Goal: Task Accomplishment & Management: Manage account settings

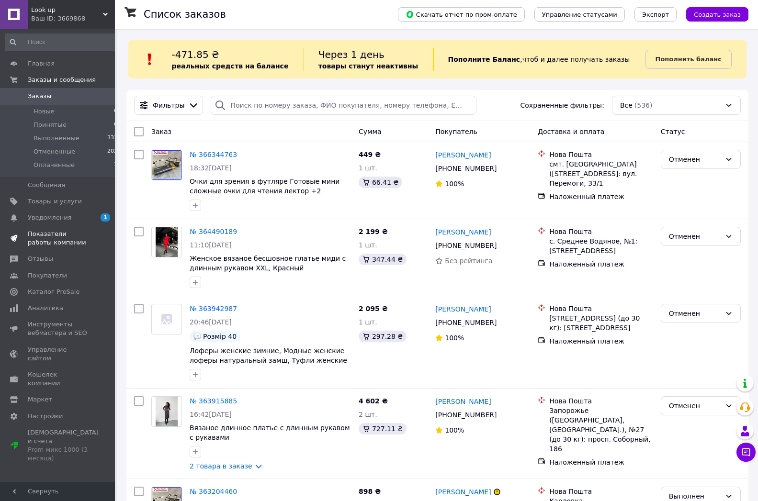
click at [78, 232] on span "Показатели работы компании" at bounding box center [58, 238] width 61 height 17
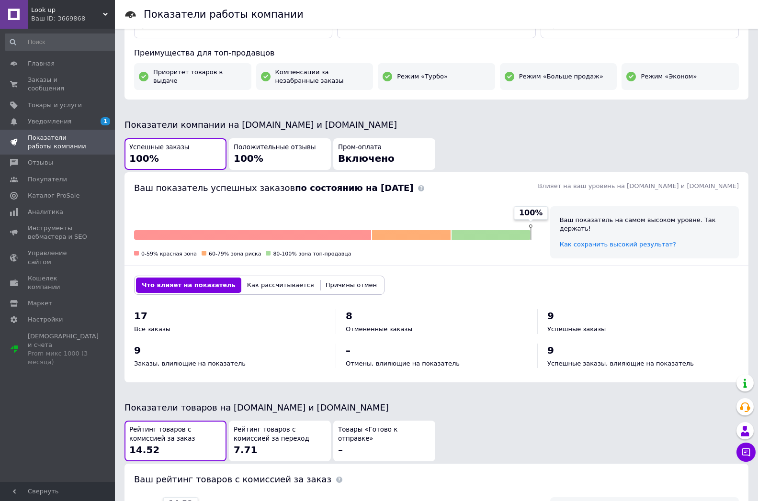
scroll to position [195, 0]
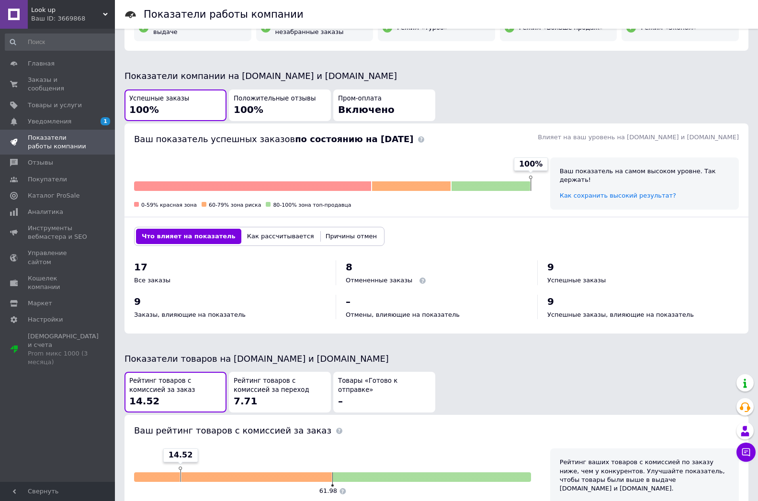
click at [433, 279] on div "Отмененные заказы" at bounding box center [437, 280] width 182 height 9
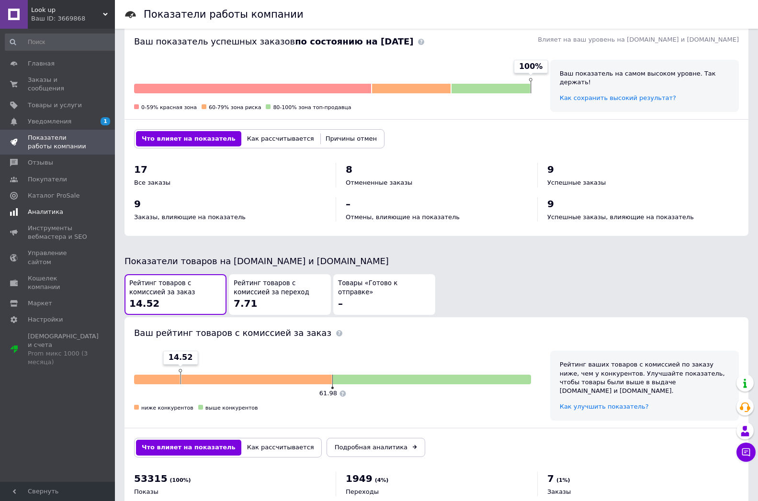
click at [57, 208] on span "Аналитика" at bounding box center [45, 212] width 35 height 9
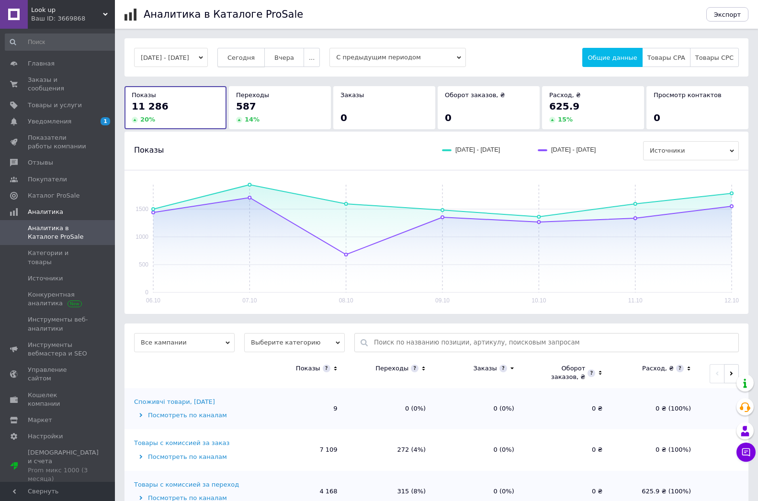
click at [261, 63] on button "Сегодня" at bounding box center [240, 57] width 47 height 19
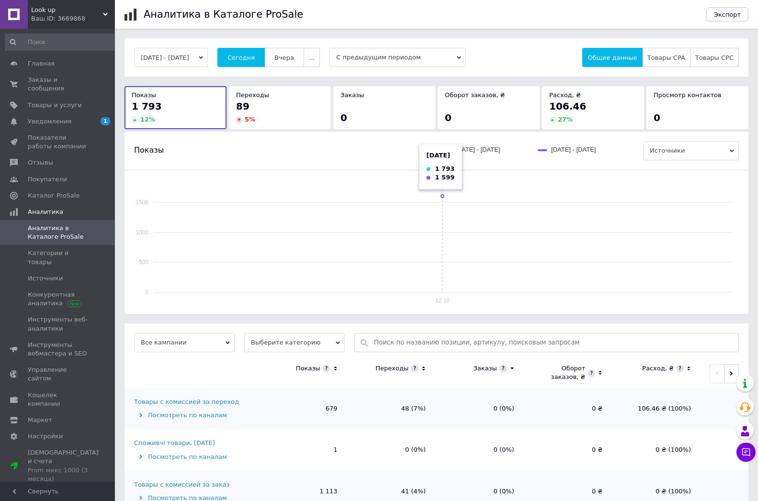
drag, startPoint x: 364, startPoint y: 247, endPoint x: 354, endPoint y: 247, distance: 10.1
click at [327, 247] on rect at bounding box center [442, 239] width 578 height 108
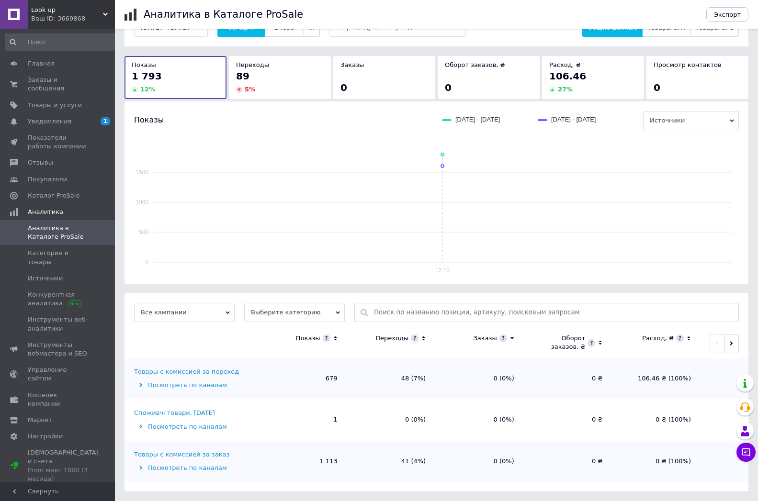
click at [204, 459] on td "Товары с комиссией за заказ Посмотреть по каналам" at bounding box center [191, 461] width 134 height 41
click at [206, 454] on div "Товары с комиссией за заказ" at bounding box center [181, 455] width 95 height 9
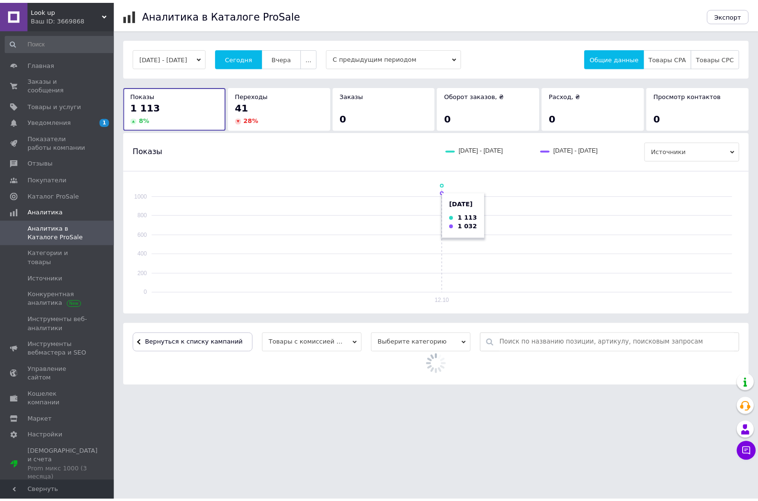
scroll to position [288, 0]
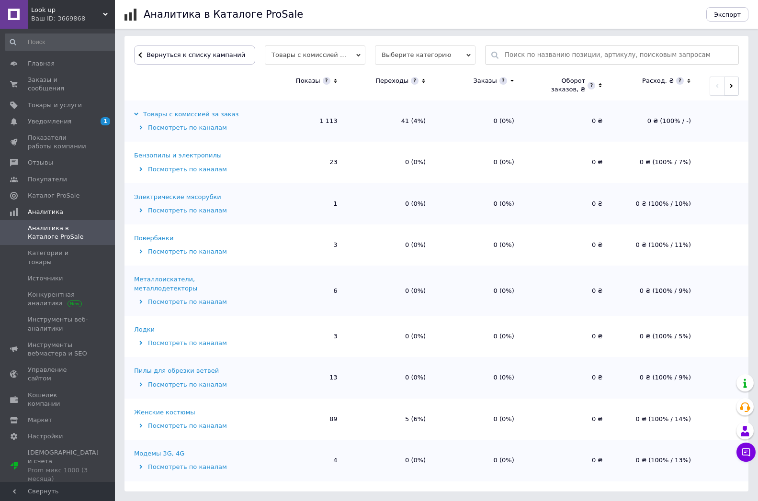
click at [333, 81] on icon at bounding box center [335, 81] width 6 height 8
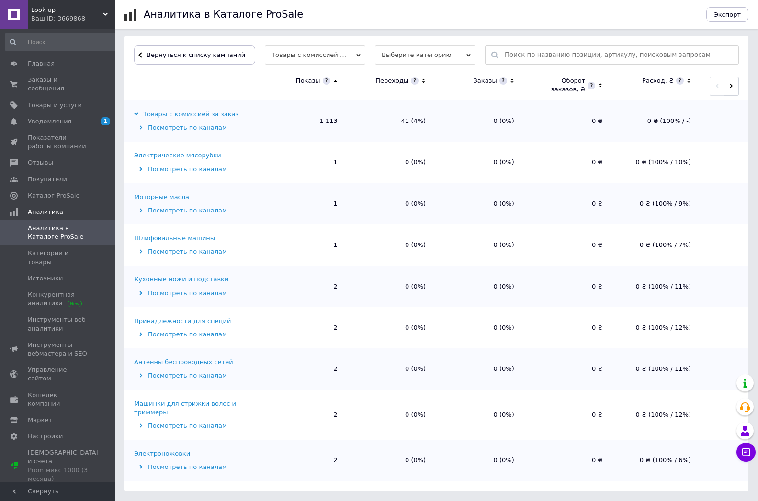
click at [333, 81] on icon at bounding box center [335, 81] width 6 height 8
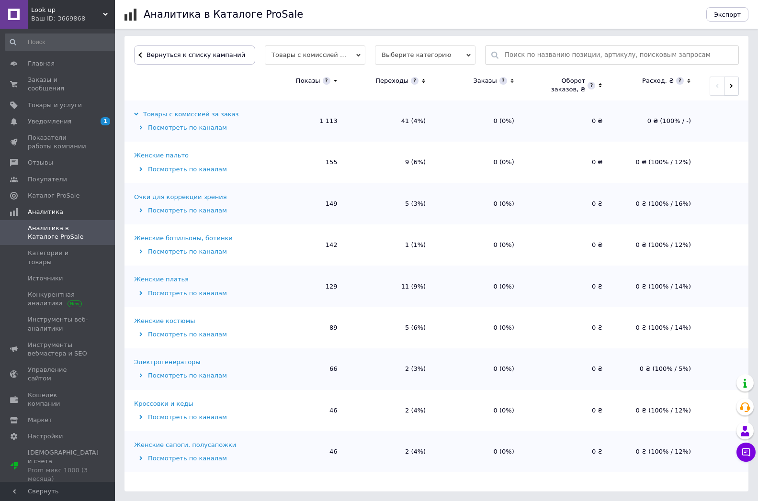
click at [354, 125] on td "41 (4%)" at bounding box center [391, 121] width 89 height 41
click at [354, 119] on td "41 (4%)" at bounding box center [391, 121] width 89 height 41
click at [321, 200] on td "149" at bounding box center [303, 203] width 89 height 41
click at [345, 203] on td "149" at bounding box center [303, 203] width 89 height 41
drag, startPoint x: 316, startPoint y: 242, endPoint x: 352, endPoint y: 245, distance: 36.5
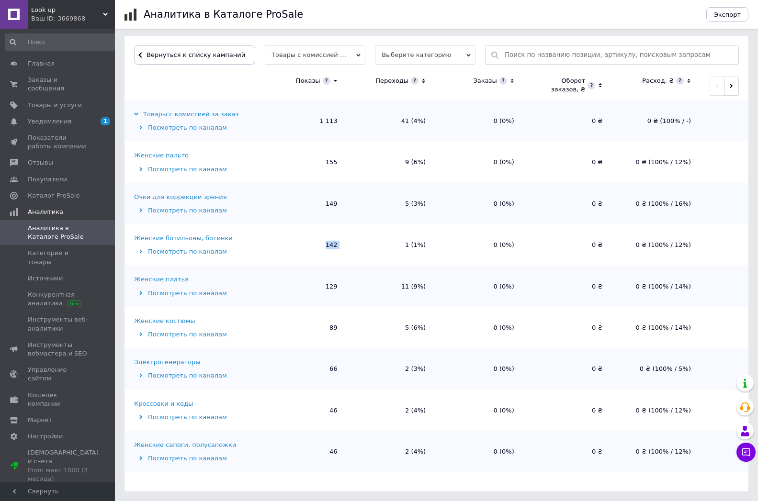
click at [352, 245] on tr "Женские ботильоны, ботинки Посмотреть по каналам 142 1 (1%) 0 (0%) 0 ₴ 0 ₴ (100…" at bounding box center [436, 245] width 624 height 41
drag, startPoint x: 344, startPoint y: 286, endPoint x: 352, endPoint y: 286, distance: 8.1
click at [352, 286] on tr "Женские платья Посмотреть по каналам 129 11 (9%) 0 (0%) 0 ₴ 0 ₴ (100% / 14%)" at bounding box center [436, 286] width 624 height 41
drag, startPoint x: 322, startPoint y: 328, endPoint x: 347, endPoint y: 337, distance: 26.5
click at [347, 337] on tr "Женские костюмы Посмотреть по каналам 89 5 (6%) 0 (0%) 0 ₴ 0 ₴ (100% / 14%)" at bounding box center [436, 327] width 624 height 41
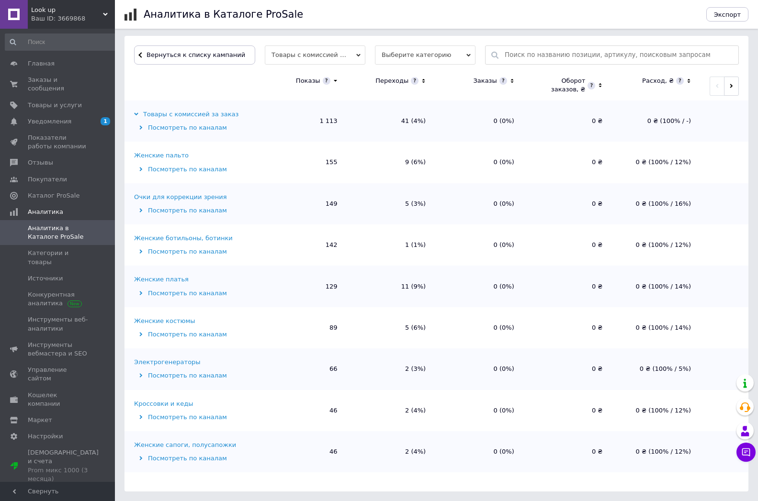
click at [347, 337] on td "5 (6%)" at bounding box center [391, 327] width 89 height 41
drag, startPoint x: 329, startPoint y: 371, endPoint x: 357, endPoint y: 398, distance: 38.9
click at [357, 441] on td "2 (4%)" at bounding box center [391, 451] width 89 height 41
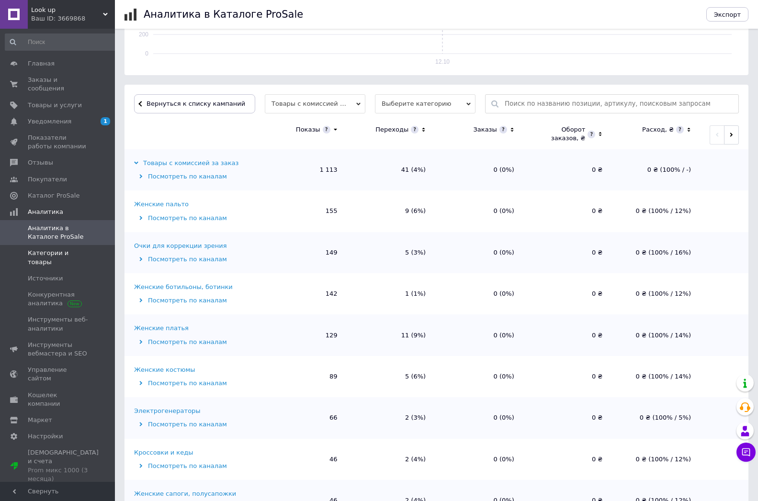
scroll to position [190, 0]
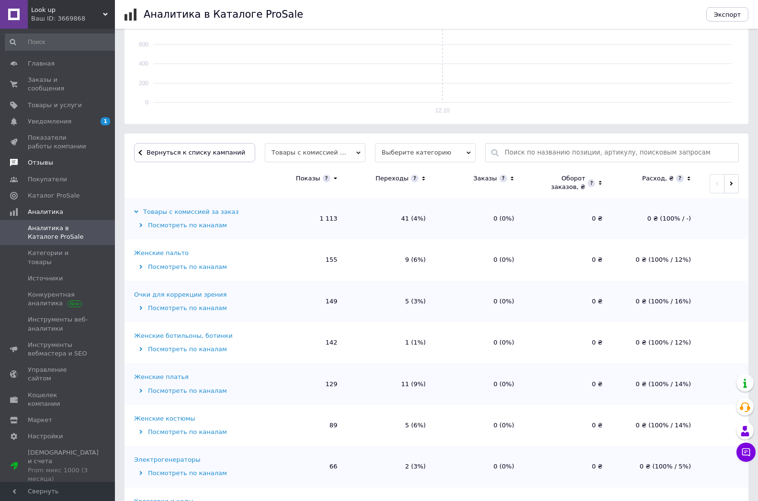
click at [46, 171] on link "Покупатели" at bounding box center [61, 179] width 123 height 16
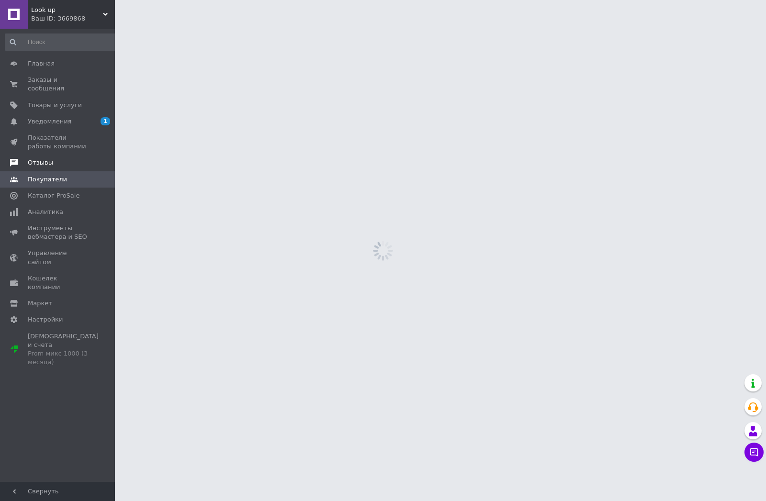
click at [45, 158] on span "Отзывы" at bounding box center [40, 162] width 25 height 9
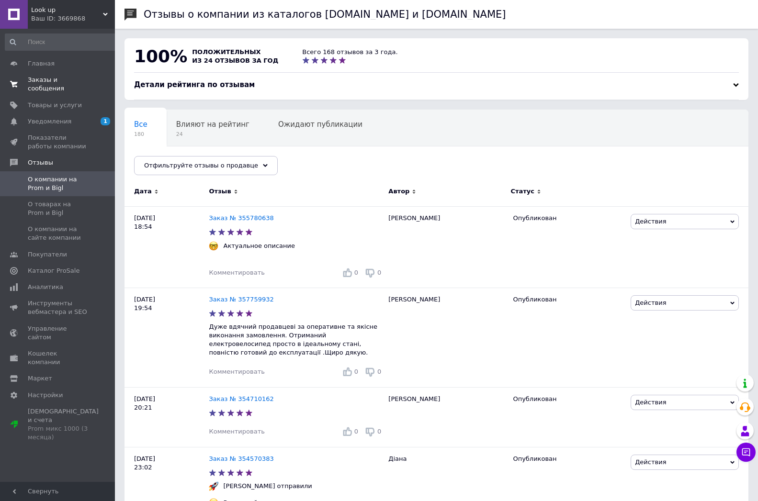
click at [43, 77] on span "Заказы и сообщения" at bounding box center [58, 84] width 61 height 17
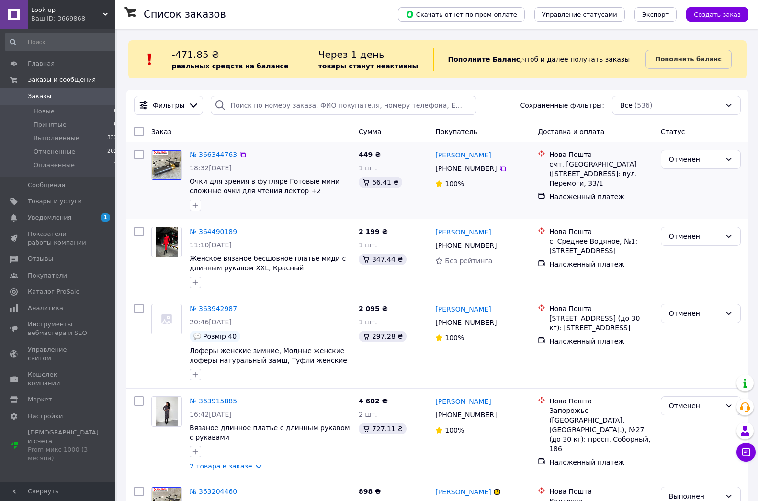
click at [365, 209] on div "449 ₴ 1 шт. 66.41 ₴" at bounding box center [393, 180] width 77 height 69
